Goal: Use online tool/utility: Utilize a website feature to perform a specific function

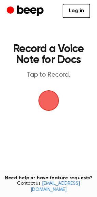
click at [48, 97] on span "button" at bounding box center [48, 101] width 22 height 22
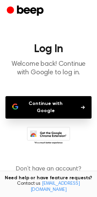
click at [61, 109] on button "Continue with Google" at bounding box center [48, 107] width 86 height 22
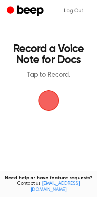
click at [54, 93] on span "button" at bounding box center [48, 100] width 26 height 26
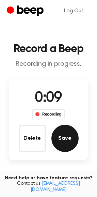
click at [59, 131] on button "Save" at bounding box center [64, 138] width 27 height 27
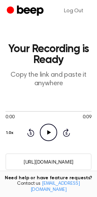
drag, startPoint x: 78, startPoint y: 162, endPoint x: 2, endPoint y: 151, distance: 76.1
click at [2, 151] on main "Your Recording is Ready Copy the link and paste it anywhere 0:00 0:09 Your brow…" at bounding box center [48, 174] width 97 height 349
click at [46, 124] on circle at bounding box center [48, 132] width 17 height 17
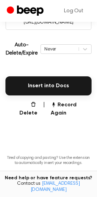
scroll to position [141, 0]
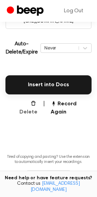
click at [27, 105] on button "Delete" at bounding box center [26, 108] width 24 height 16
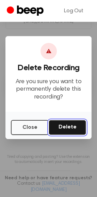
click at [63, 124] on button "Delete" at bounding box center [67, 127] width 37 height 15
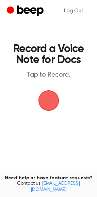
click at [50, 101] on span "button" at bounding box center [48, 101] width 22 height 22
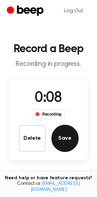
click at [62, 148] on button "Save" at bounding box center [64, 138] width 27 height 27
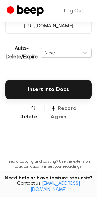
scroll to position [153, 0]
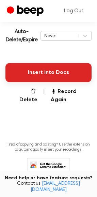
click at [61, 74] on button "Insert into Docs" at bounding box center [48, 72] width 86 height 19
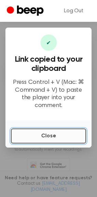
click at [41, 136] on button "Close" at bounding box center [48, 135] width 75 height 15
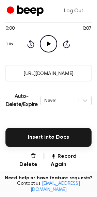
scroll to position [102, 0]
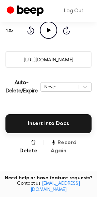
click at [75, 139] on button "Record Again" at bounding box center [71, 147] width 41 height 16
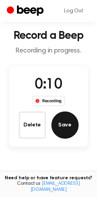
click at [73, 126] on button "Save" at bounding box center [64, 124] width 27 height 27
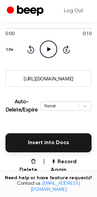
scroll to position [103, 0]
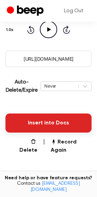
click at [72, 127] on button "Insert into Docs" at bounding box center [48, 122] width 86 height 19
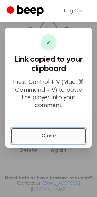
click at [70, 128] on button "Close" at bounding box center [48, 135] width 75 height 15
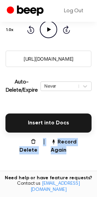
drag, startPoint x: 97, startPoint y: 134, endPoint x: 93, endPoint y: 107, distance: 27.6
click at [93, 107] on main "Your Recording is Ready Copy the link and paste it anywhere 0:00 0:10 Your brow…" at bounding box center [48, 71] width 97 height 349
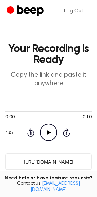
scroll to position [0, 0]
click at [50, 130] on icon "Play Audio" at bounding box center [48, 132] width 17 height 17
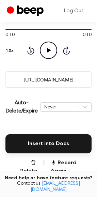
scroll to position [89, 0]
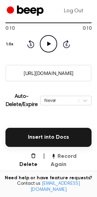
click at [63, 156] on button "Record Again" at bounding box center [71, 160] width 41 height 16
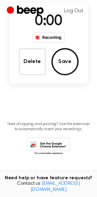
scroll to position [0, 0]
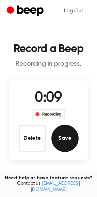
click at [71, 140] on button "Save" at bounding box center [64, 138] width 27 height 27
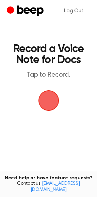
click at [71, 140] on main "Record a Voice Note for Docs Tap to Record. Tired of copying and pasting? Use t…" at bounding box center [48, 112] width 97 height 224
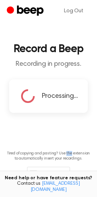
copy p "the"
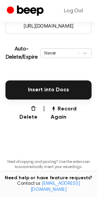
scroll to position [136, 0]
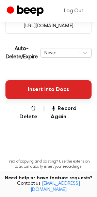
click at [55, 92] on button "Insert into Docs" at bounding box center [48, 89] width 86 height 19
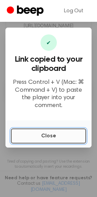
click at [56, 129] on button "Close" at bounding box center [48, 135] width 75 height 15
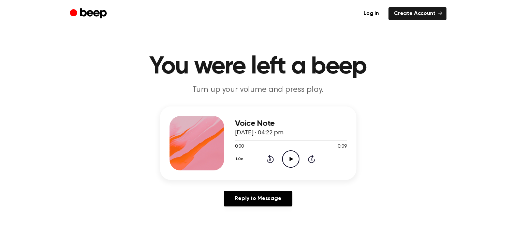
click at [294, 153] on icon "Play Audio" at bounding box center [290, 159] width 17 height 17
